Goal: Task Accomplishment & Management: Use online tool/utility

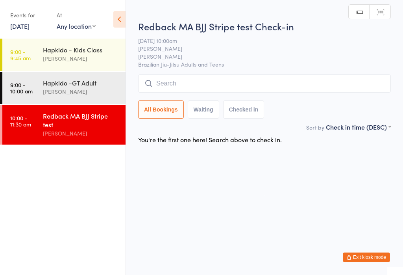
click at [168, 89] on input "search" at bounding box center [264, 83] width 253 height 18
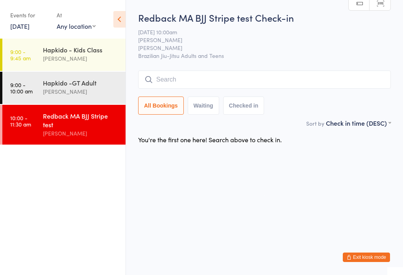
click at [181, 81] on input "search" at bounding box center [264, 79] width 253 height 18
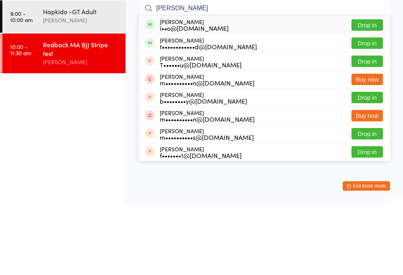
type input "[PERSON_NAME]"
click at [372, 91] on button "Drop in" at bounding box center [367, 96] width 31 height 11
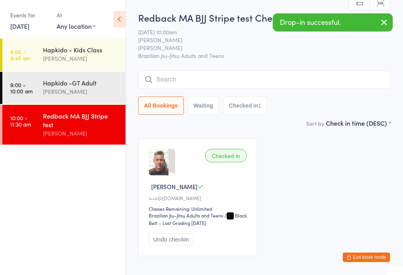
click at [243, 69] on div "Redback MA BJJ Stripe test Check-in [DATE] 10:00am [PERSON_NAME] [PERSON_NAME] …" at bounding box center [264, 64] width 253 height 107
click at [278, 81] on input "search" at bounding box center [264, 79] width 253 height 18
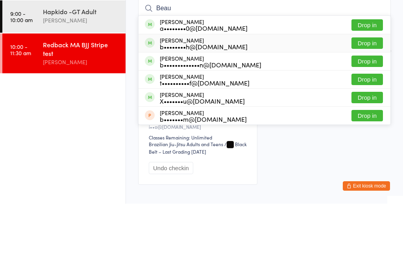
type input "Beau"
click at [215, 115] on div "b••••••••h@[DOMAIN_NAME]" at bounding box center [204, 118] width 88 height 6
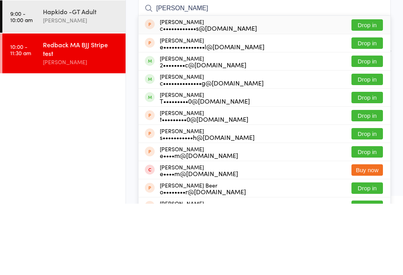
type input "[PERSON_NAME]"
click at [269, 124] on div "[PERSON_NAME] 2••••••••c@[DOMAIN_NAME] Drop in" at bounding box center [265, 133] width 252 height 18
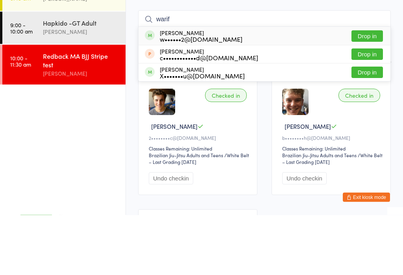
type input "warif"
click at [373, 91] on button "Drop in" at bounding box center [367, 96] width 31 height 11
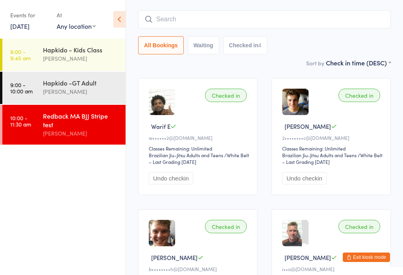
click at [291, 28] on input "search" at bounding box center [264, 19] width 253 height 18
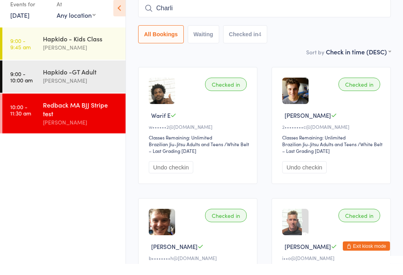
type input "[PERSON_NAME]"
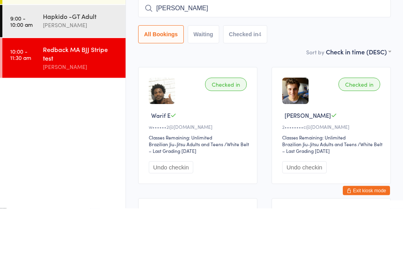
scroll to position [0, 0]
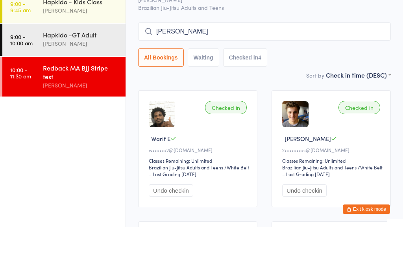
click at [45, 111] on div "Redback MA BJJ Stripe test" at bounding box center [81, 119] width 76 height 17
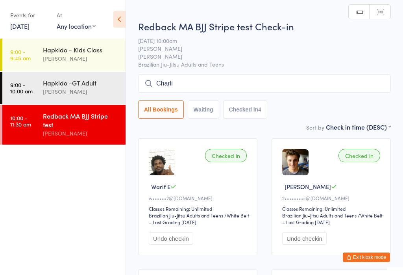
type input "[PERSON_NAME]"
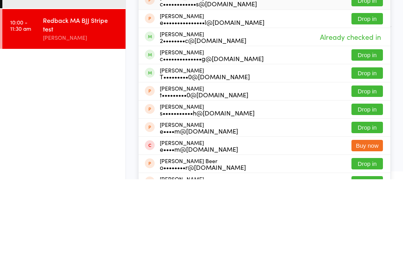
scroll to position [96, 0]
